Goal: Task Accomplishment & Management: Use online tool/utility

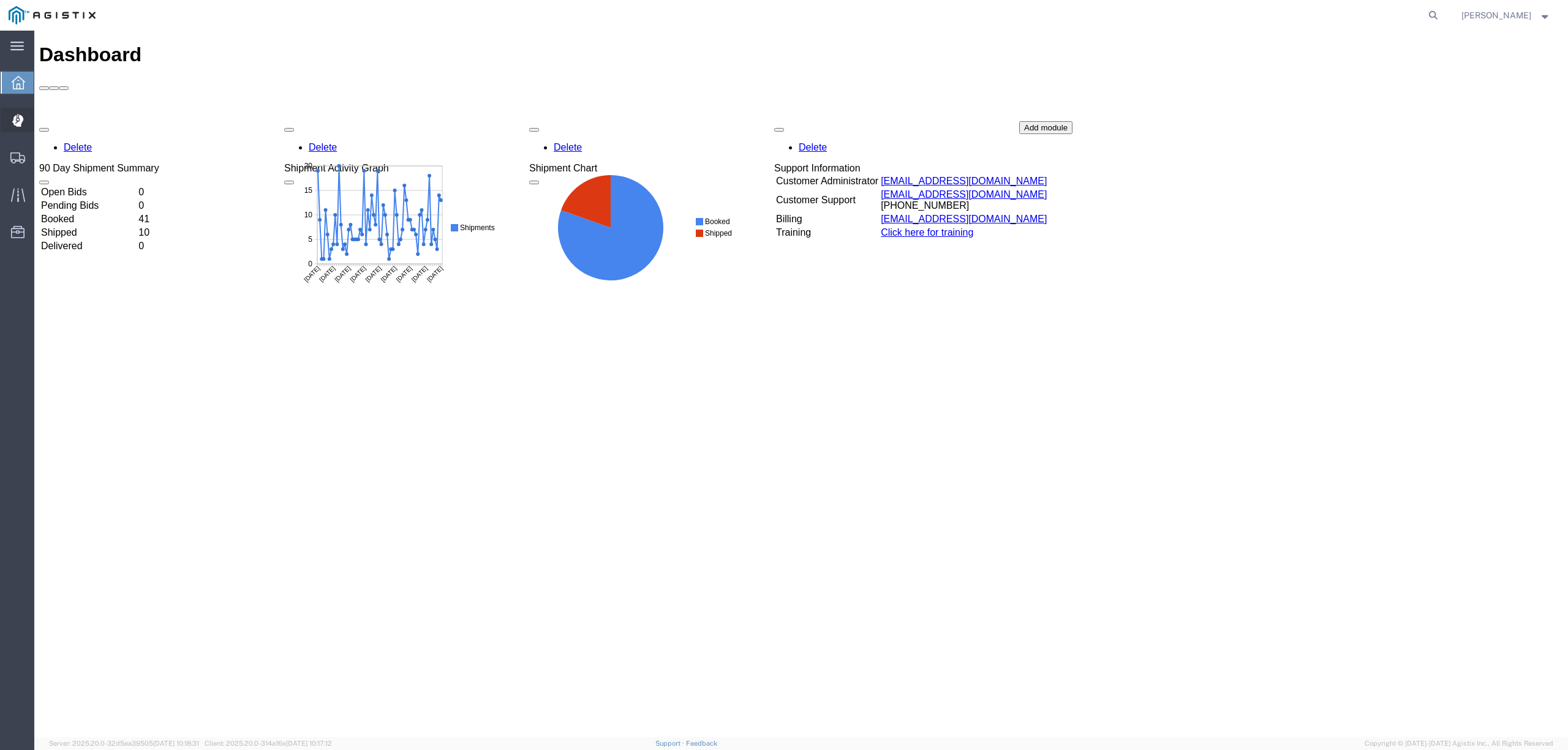
click at [42, 118] on span "Dispatch Manager" at bounding box center [38, 119] width 9 height 24
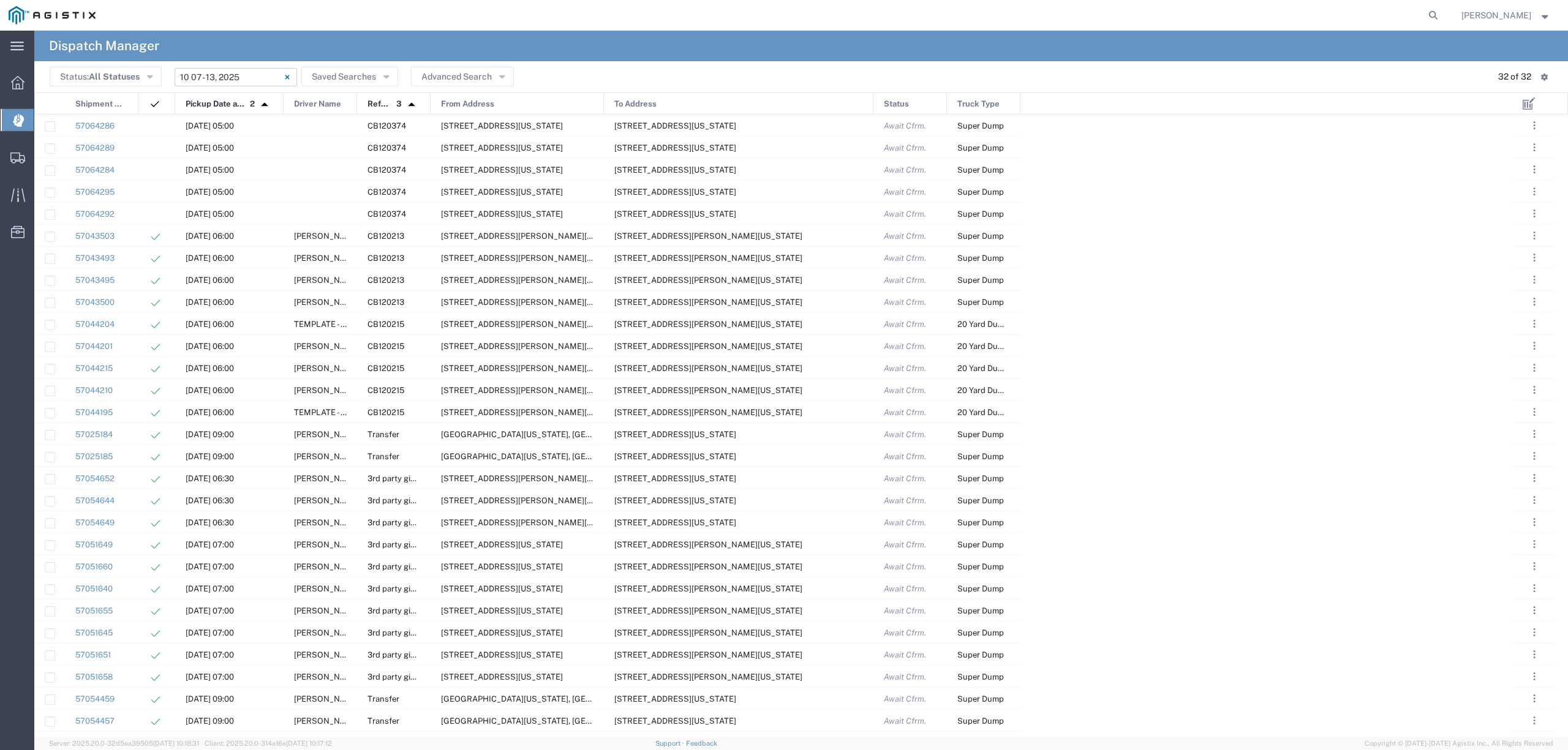
click at [230, 79] on input "[DATE] - [DATE]" at bounding box center [235, 77] width 122 height 19
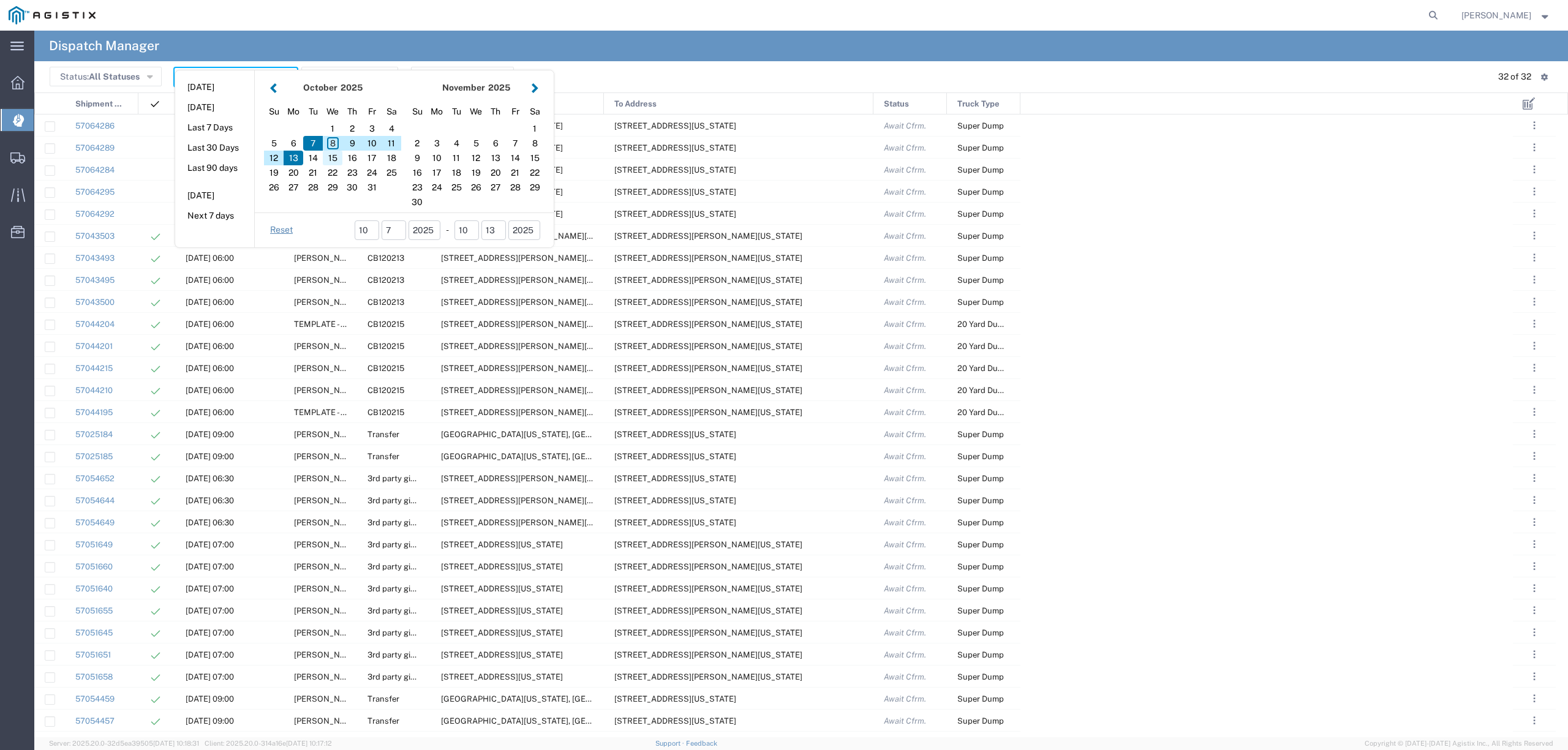
click at [334, 151] on div "15" at bounding box center [332, 158] width 19 height 15
type input "[DATE]"
type input "[DATE] - [DATE]"
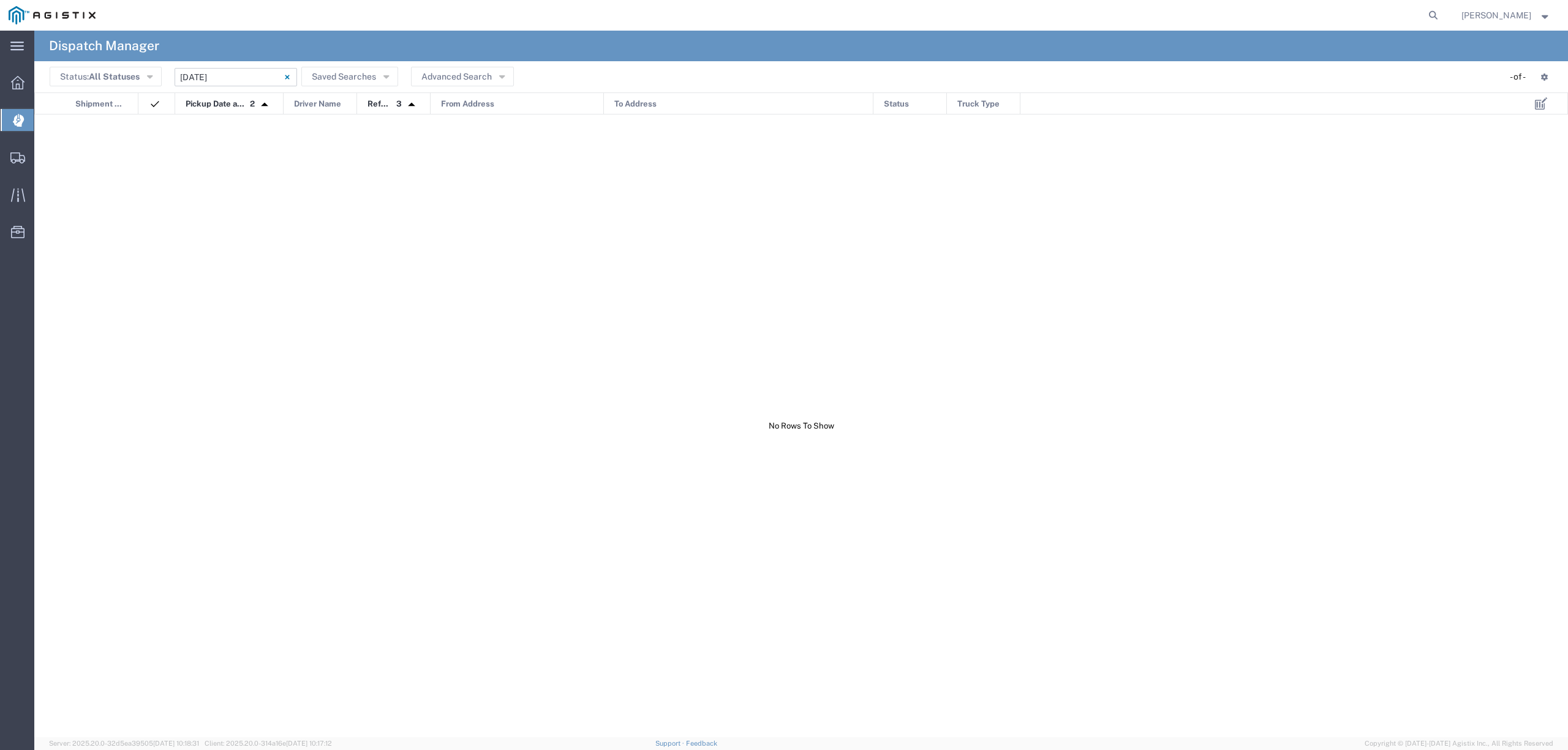
click at [220, 77] on input "[DATE] - [DATE]" at bounding box center [235, 77] width 122 height 19
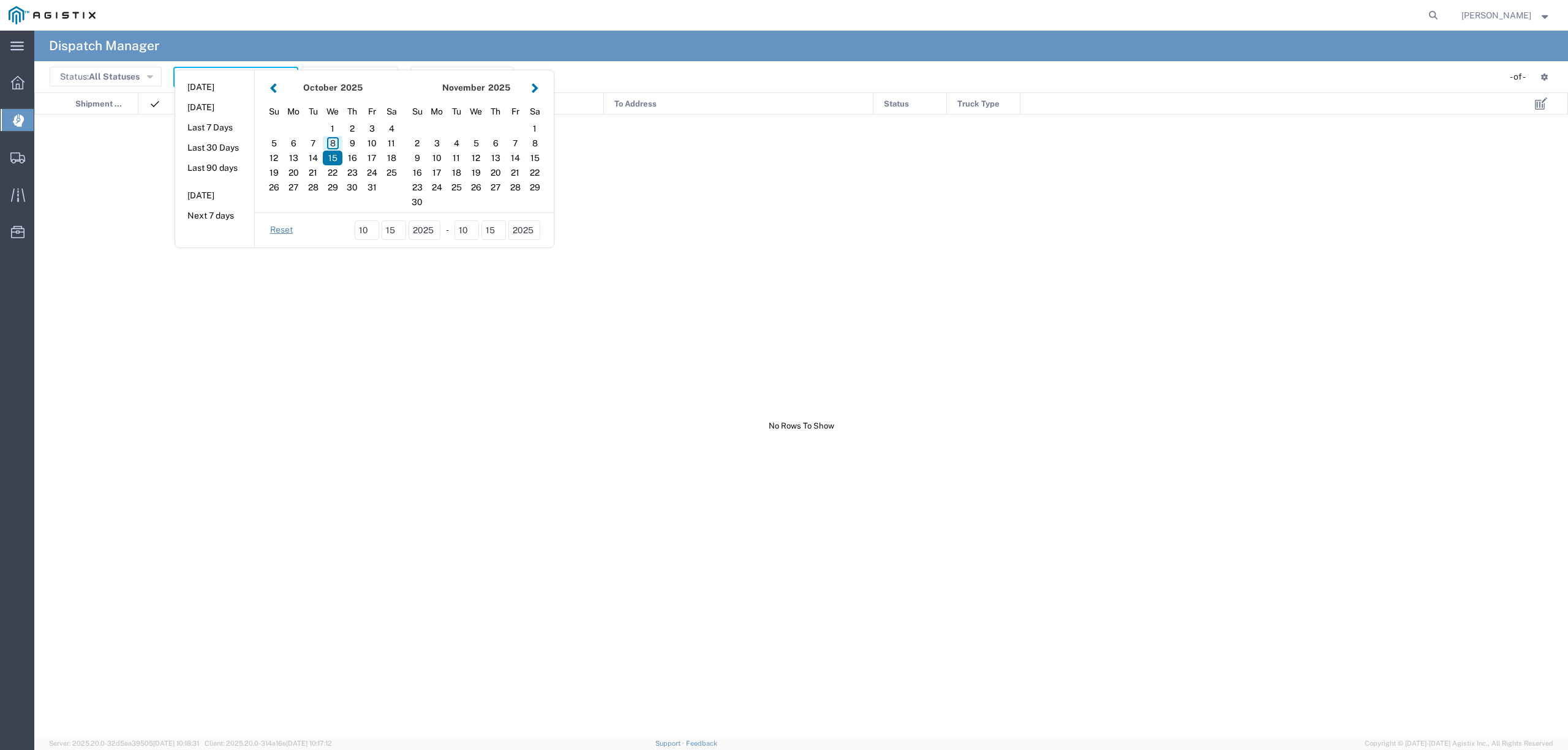
click at [333, 141] on div "8" at bounding box center [332, 143] width 19 height 15
type input "[DATE]"
type input "[DATE] - [DATE]"
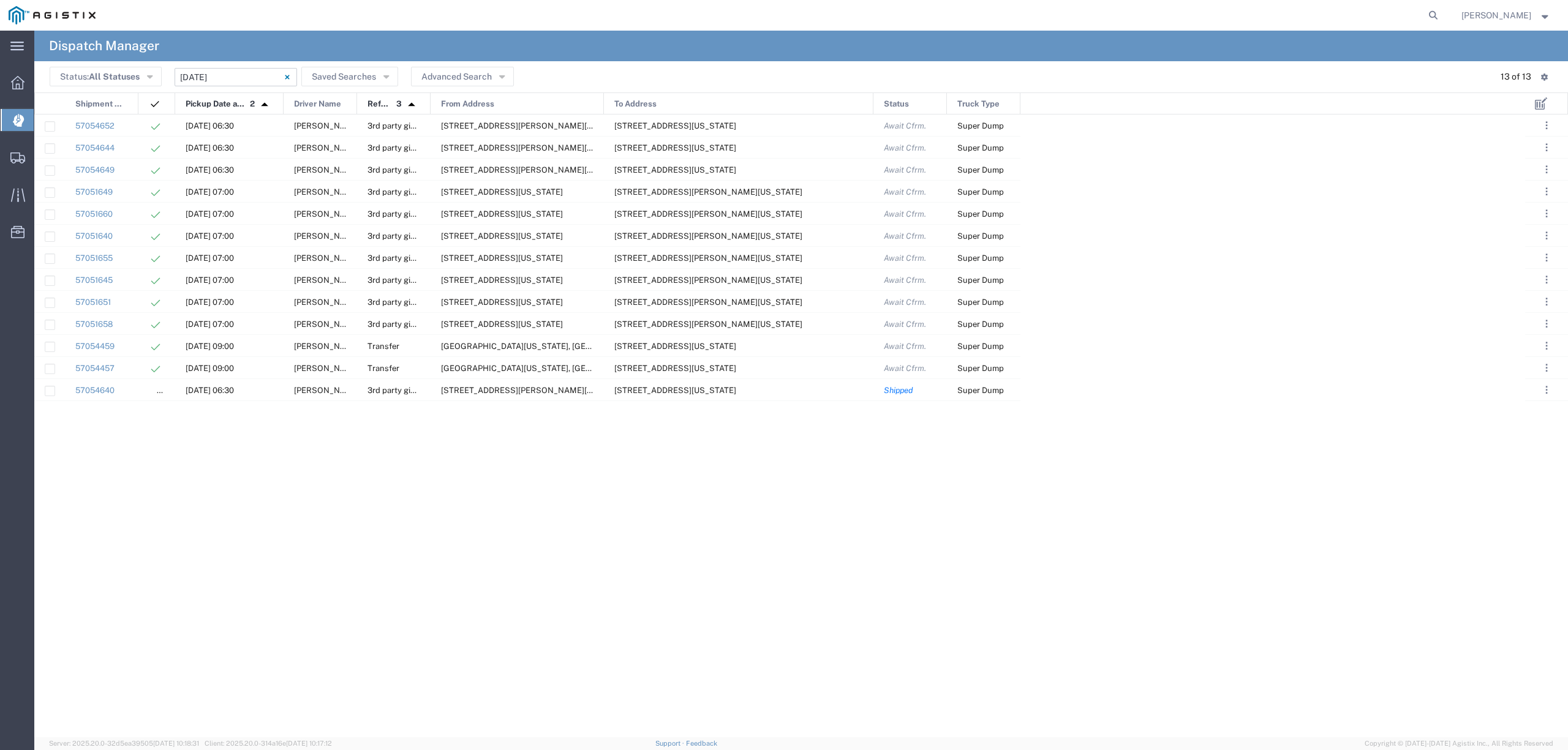
click at [237, 71] on input "[DATE] - [DATE]" at bounding box center [235, 77] width 122 height 19
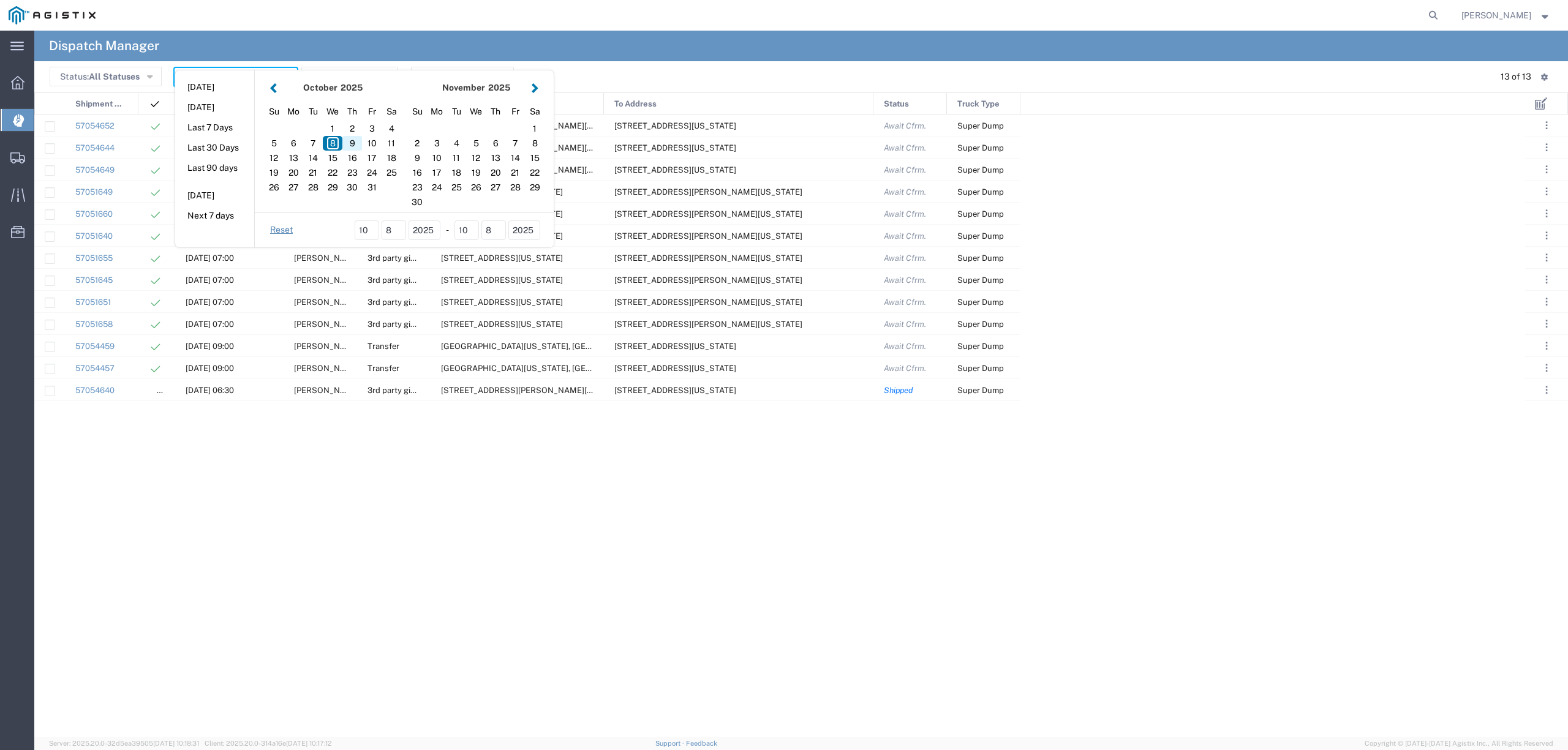
click at [345, 140] on div "9" at bounding box center [352, 143] width 19 height 15
type input "[DATE]"
type input "[DATE] - [DATE]"
